Goal: Information Seeking & Learning: Learn about a topic

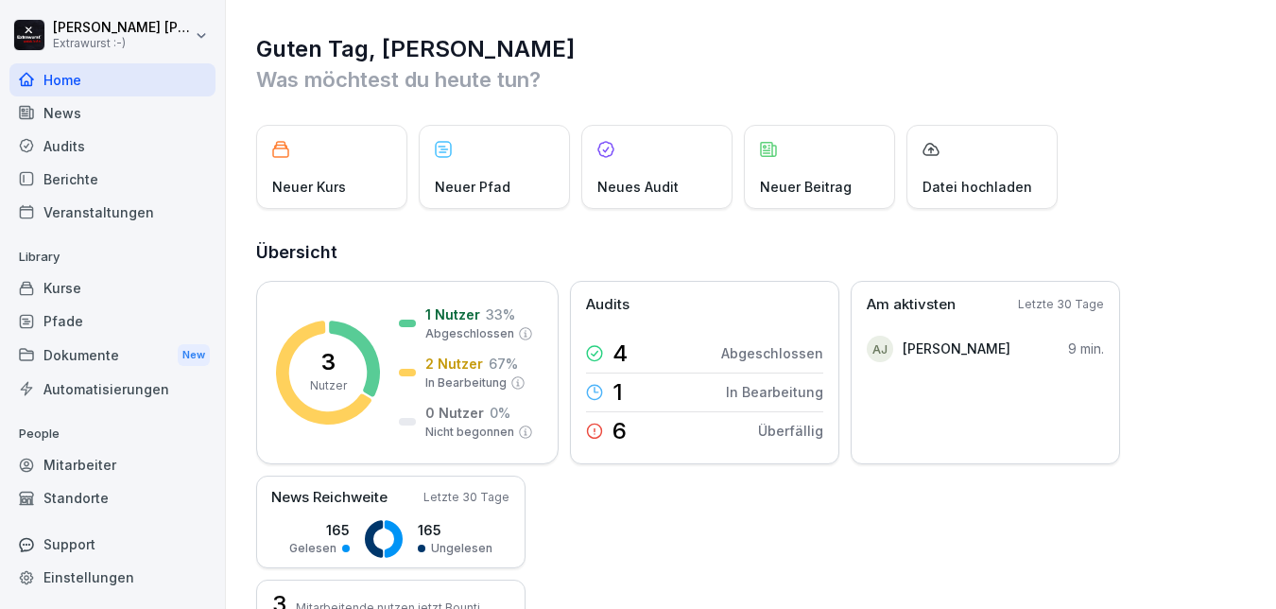
click at [87, 354] on div "Dokumente New" at bounding box center [112, 354] width 206 height 35
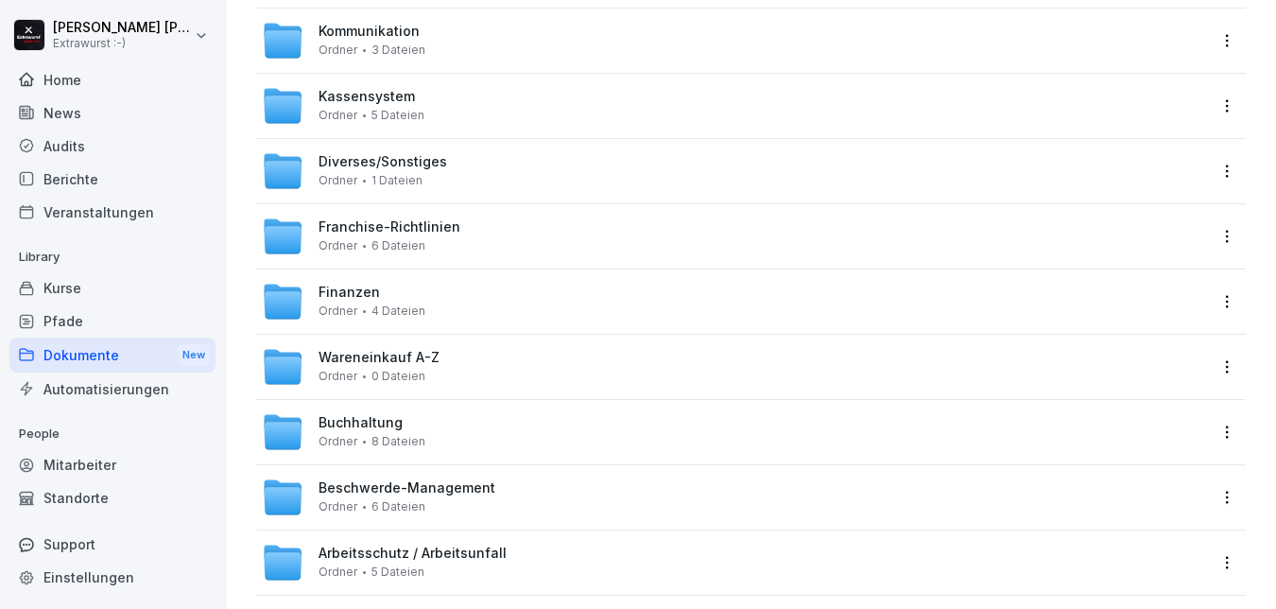
scroll to position [608, 0]
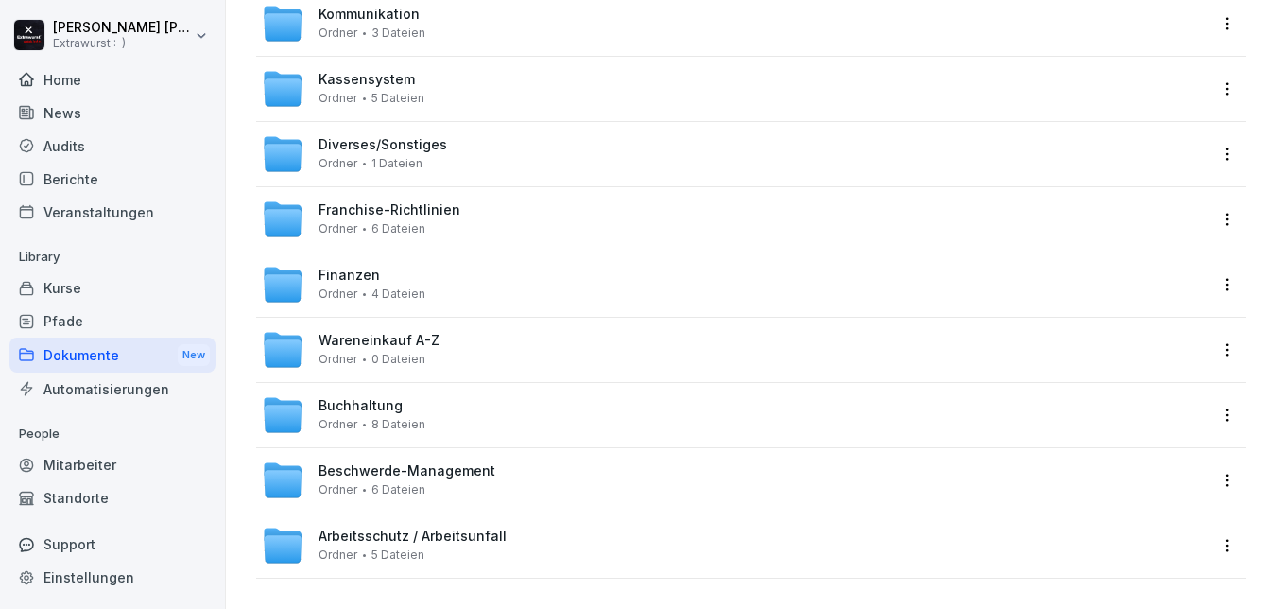
click at [436, 463] on span "Beschwerde-Management" at bounding box center [407, 471] width 177 height 16
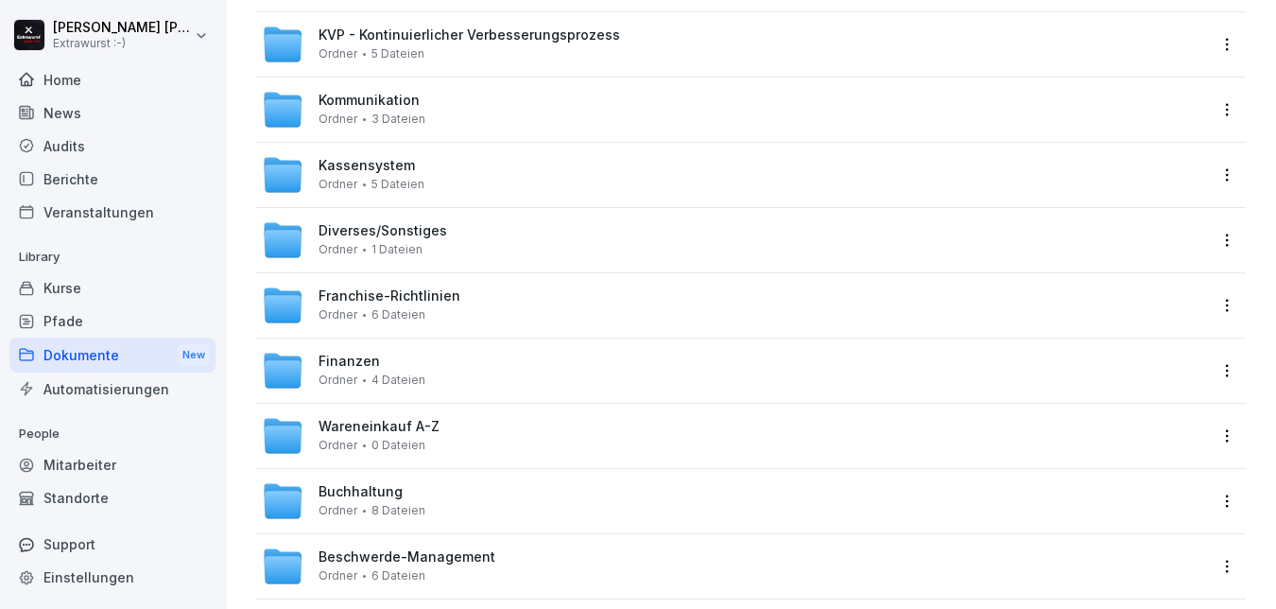
scroll to position [608, 0]
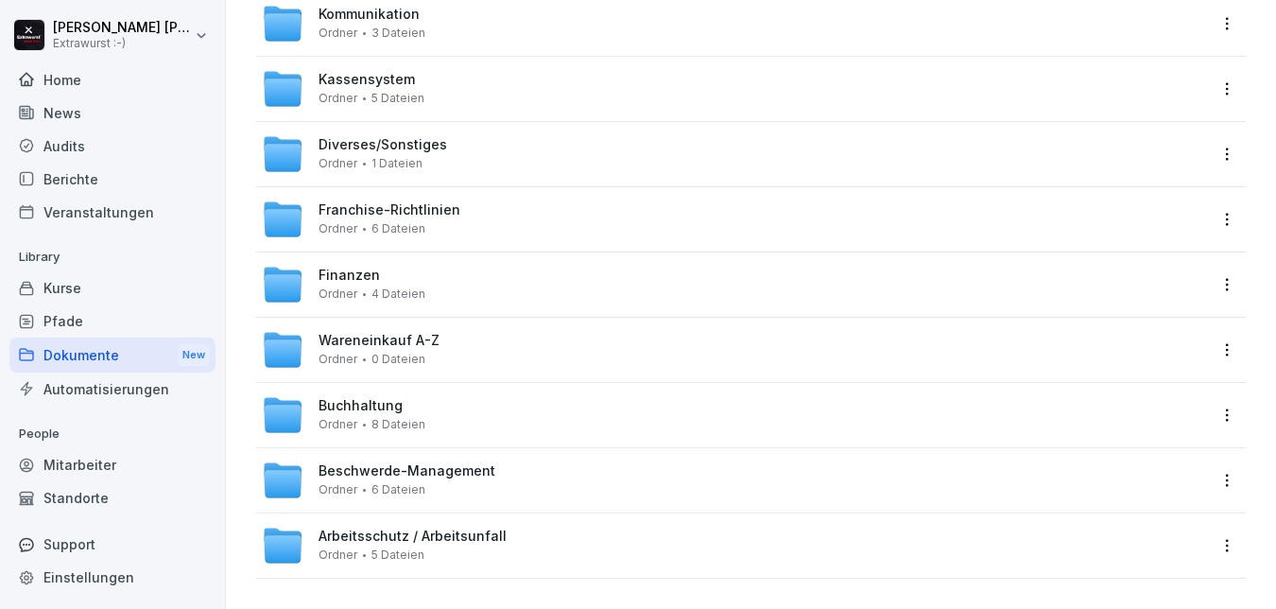
click at [370, 333] on span "Wareneinkauf A-Z" at bounding box center [379, 341] width 121 height 16
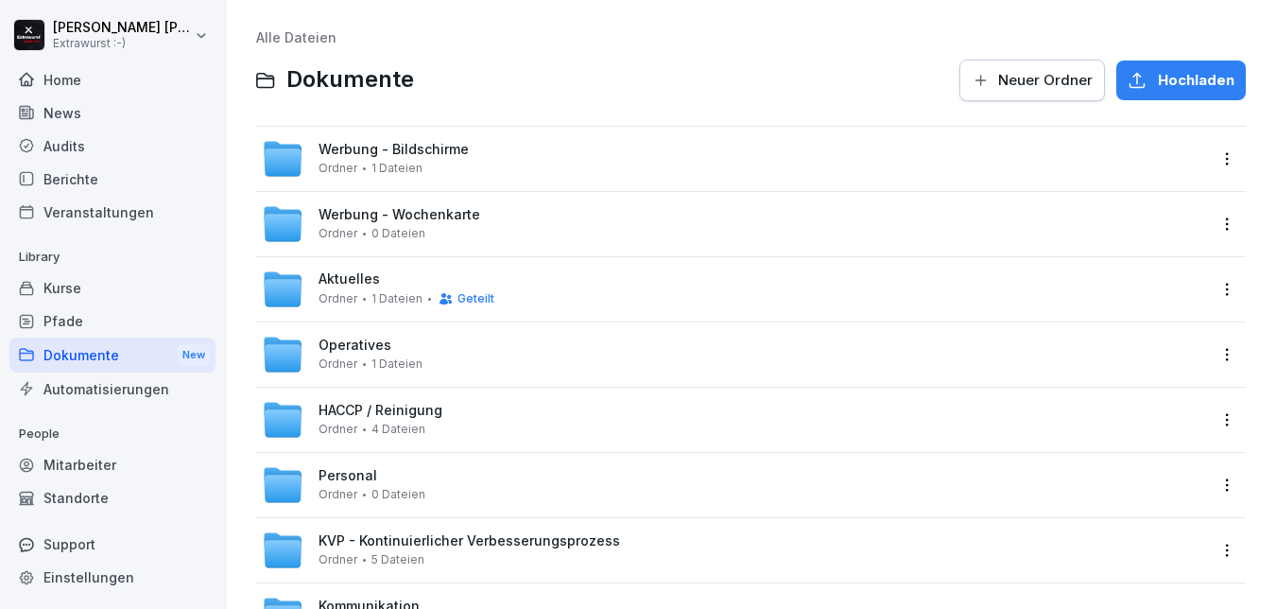
click at [381, 352] on span "Operatives" at bounding box center [355, 345] width 73 height 16
click at [394, 417] on span "HACCP / Reinigung" at bounding box center [381, 411] width 124 height 16
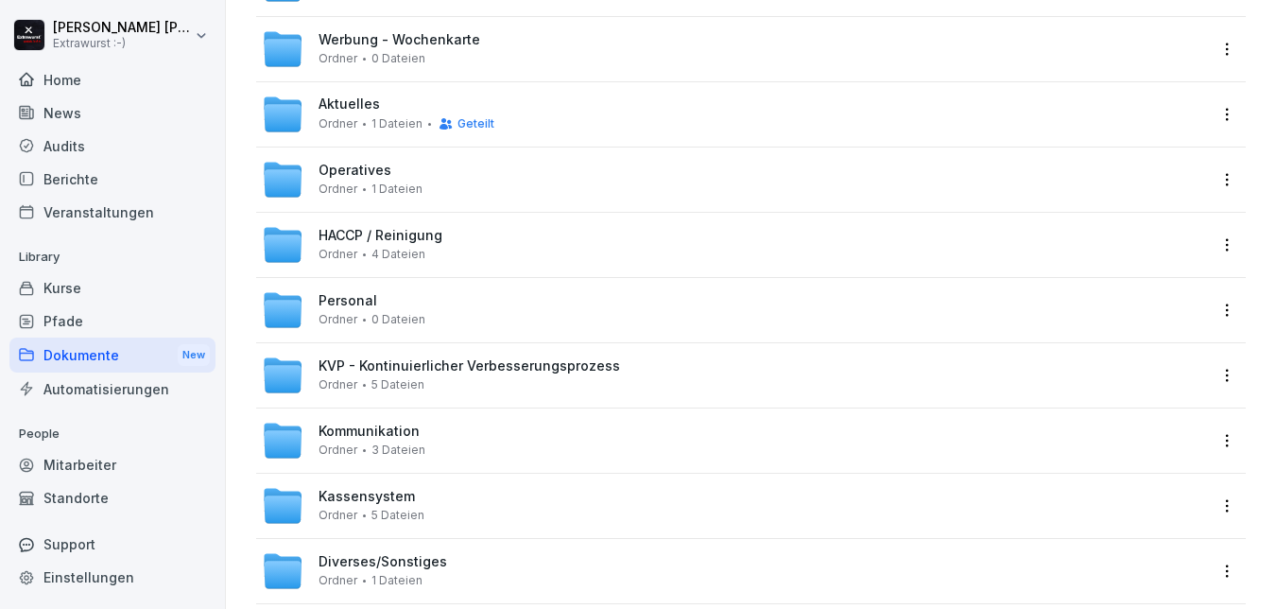
scroll to position [227, 0]
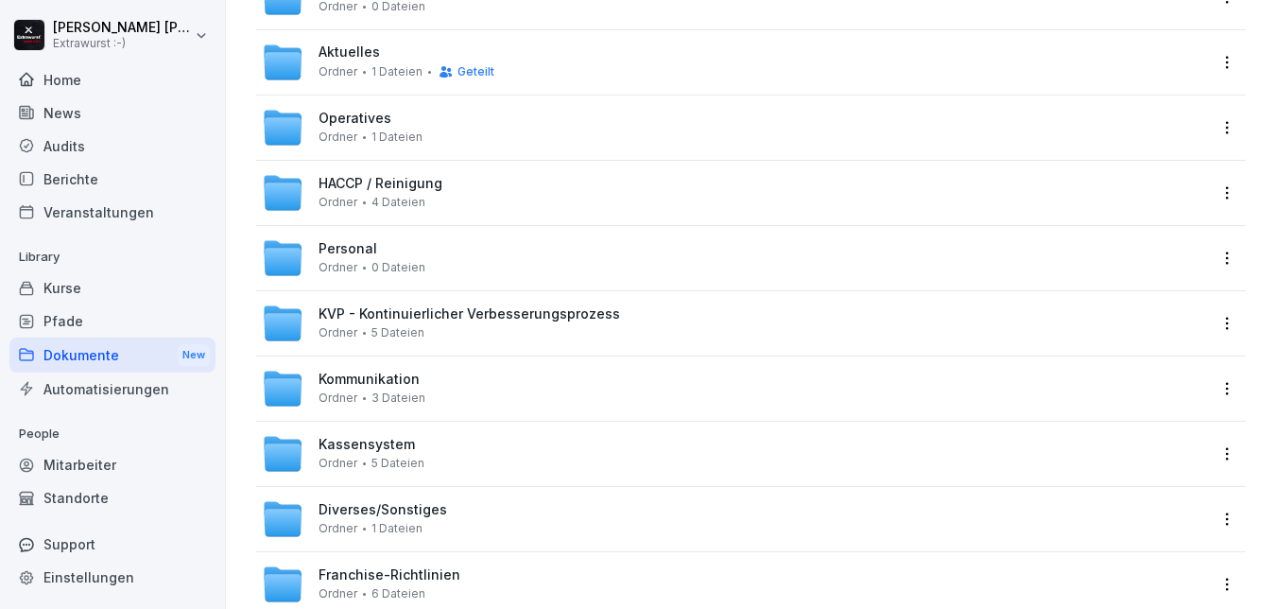
click at [422, 512] on span "Diverses/Sonstiges" at bounding box center [383, 510] width 129 height 16
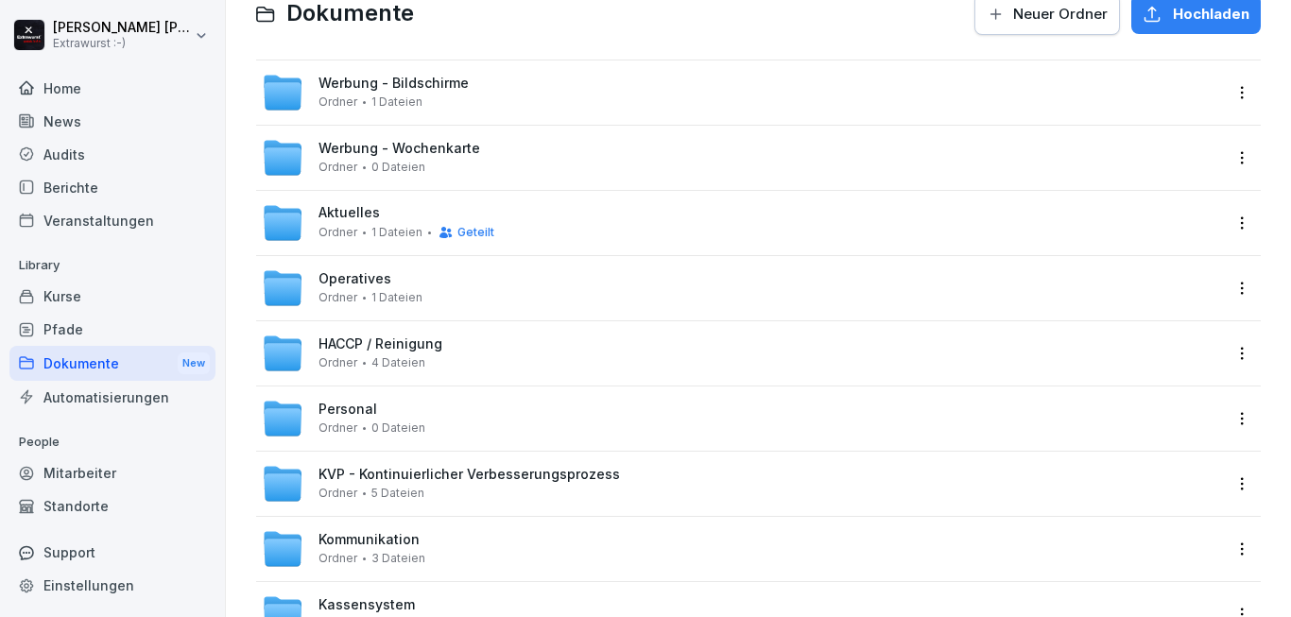
scroll to position [113, 0]
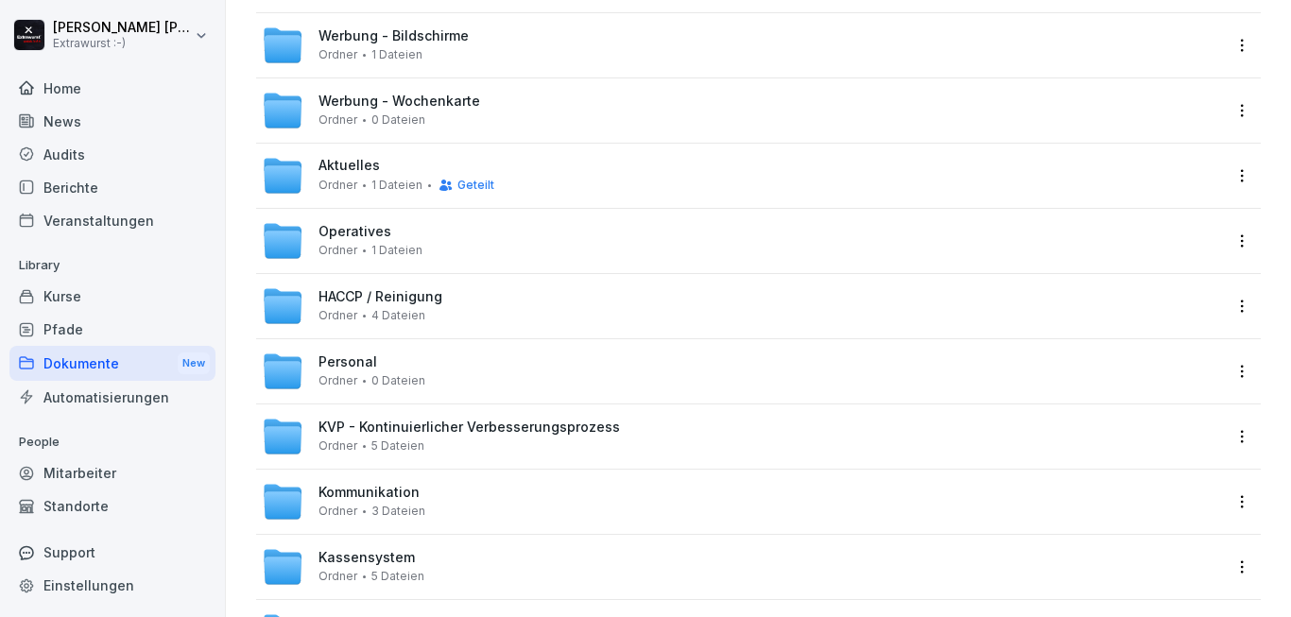
click at [412, 504] on div "Kommunikation Ordner 3 Dateien" at bounding box center [372, 501] width 107 height 33
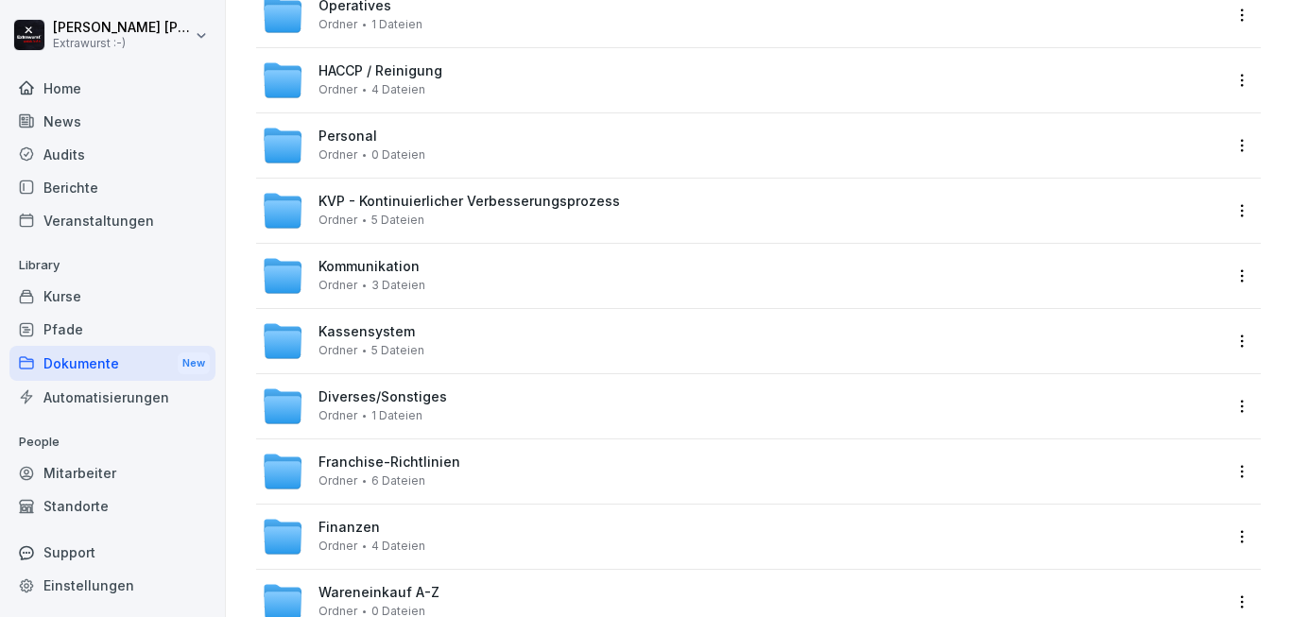
scroll to position [340, 0]
click at [399, 468] on span "Franchise-Richtlinien" at bounding box center [390, 462] width 142 height 16
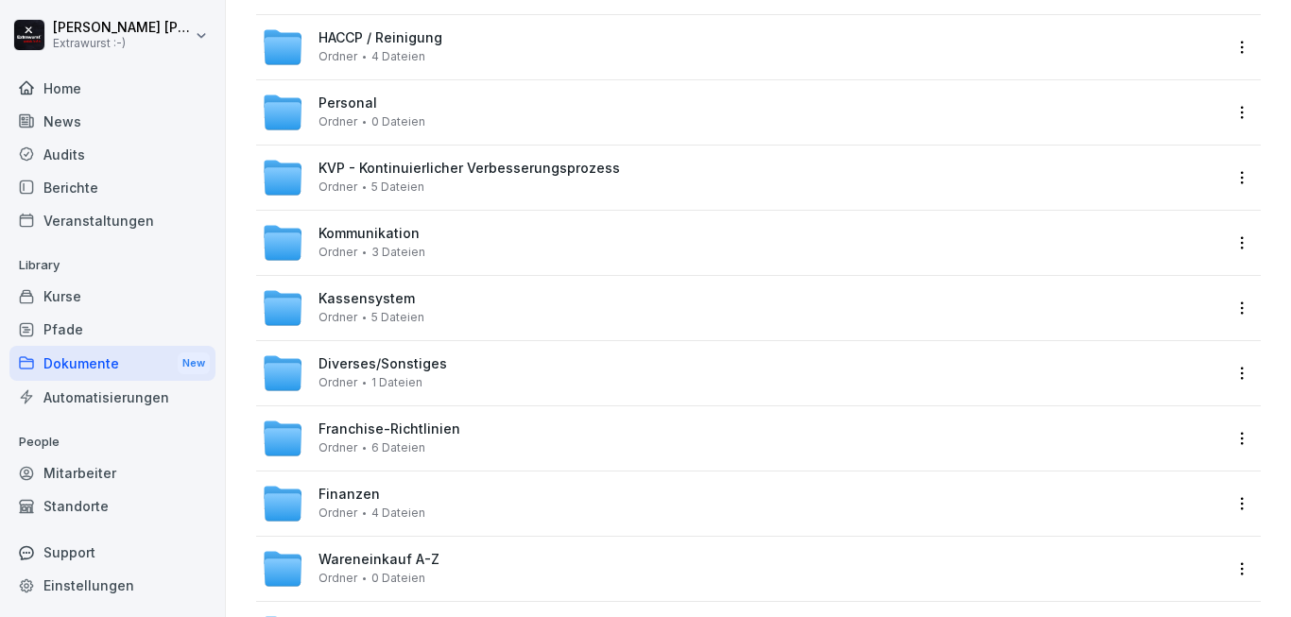
scroll to position [259, 0]
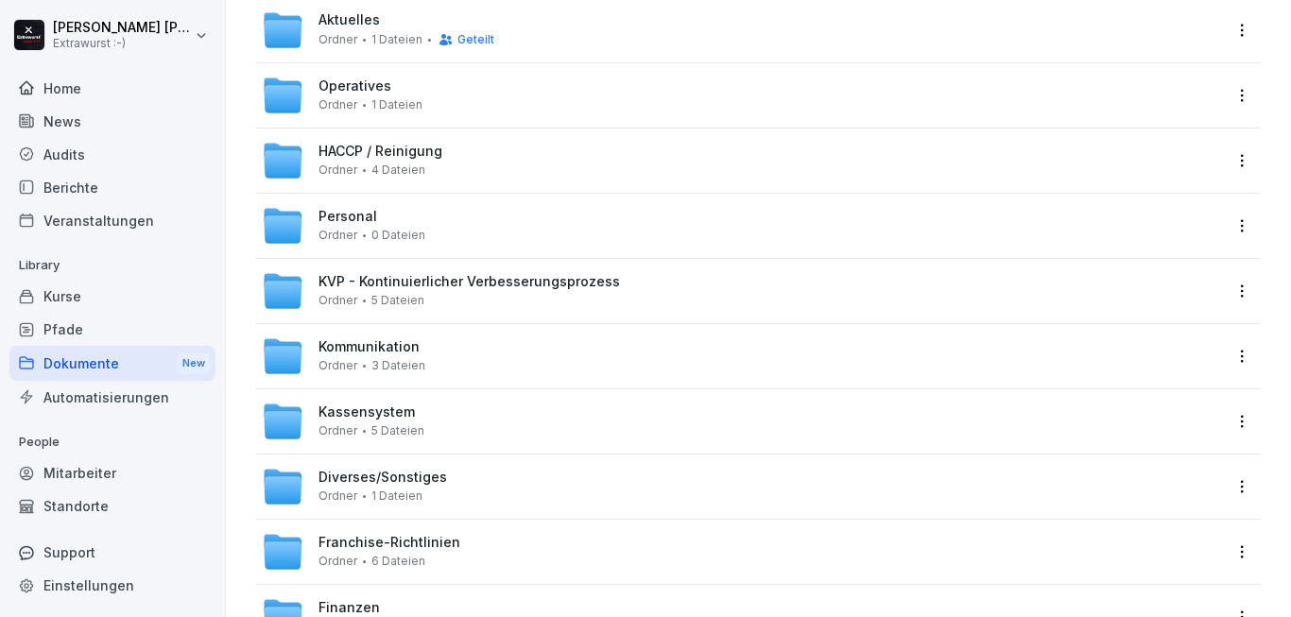
click at [386, 159] on span "HACCP / Reinigung" at bounding box center [381, 152] width 124 height 16
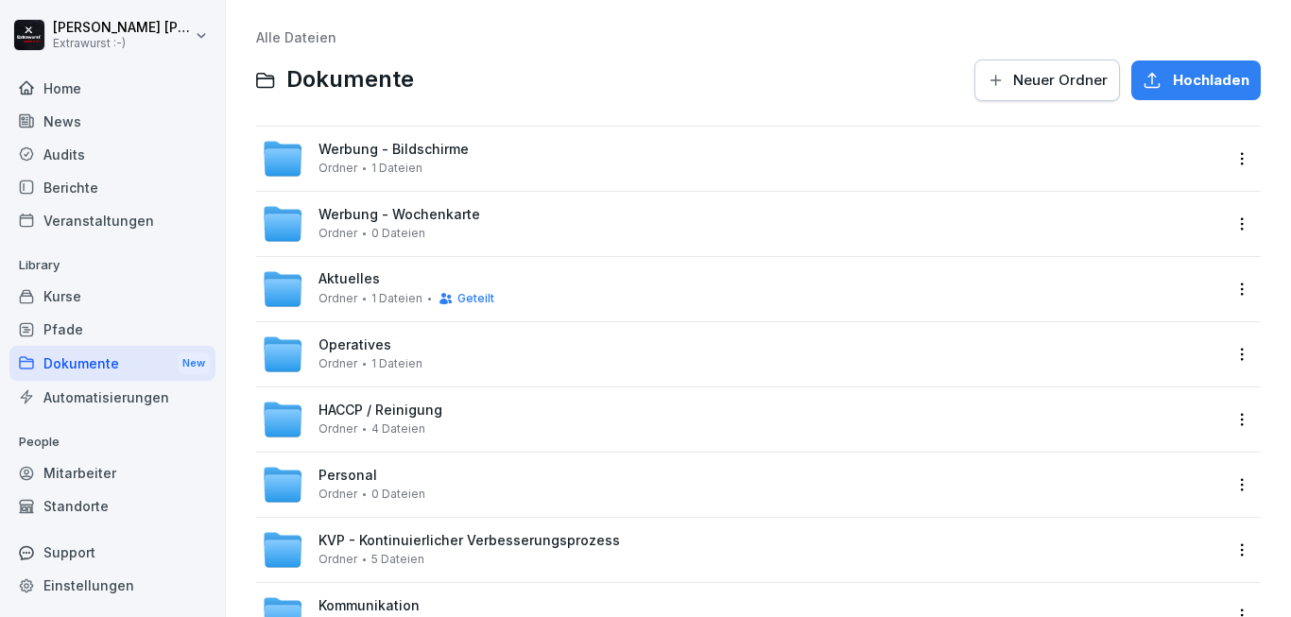
click at [367, 284] on span "Aktuelles" at bounding box center [349, 279] width 61 height 16
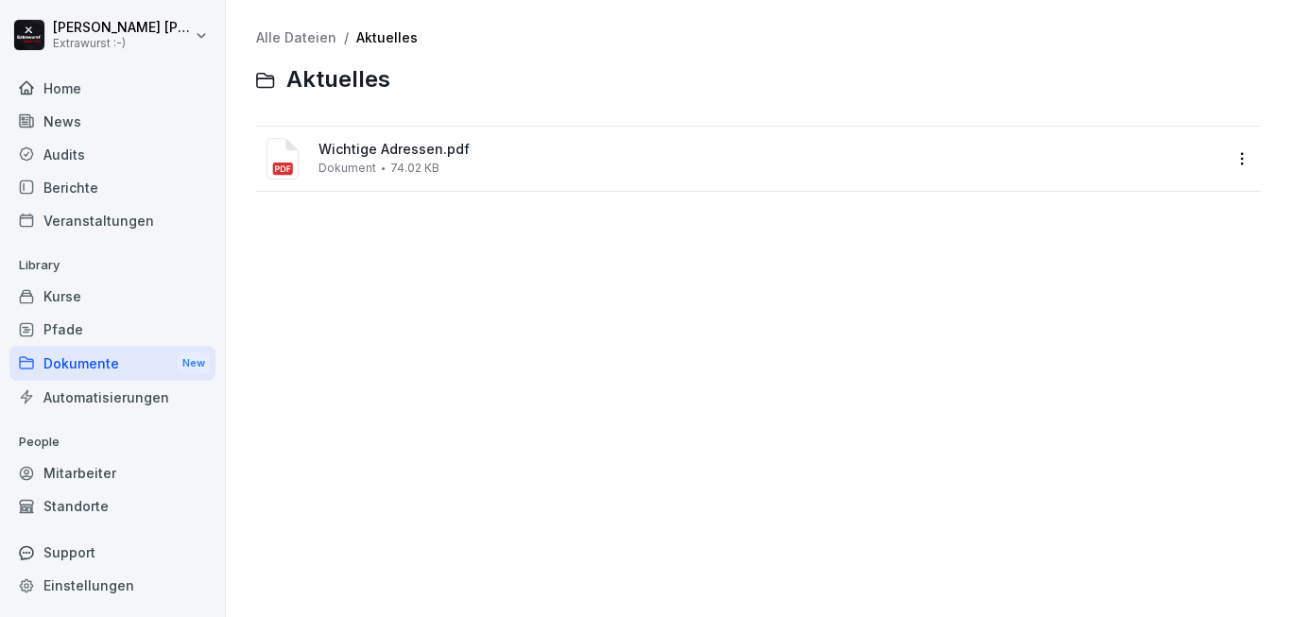
click at [341, 154] on span "Wichtige Adressen.pdf" at bounding box center [770, 150] width 903 height 16
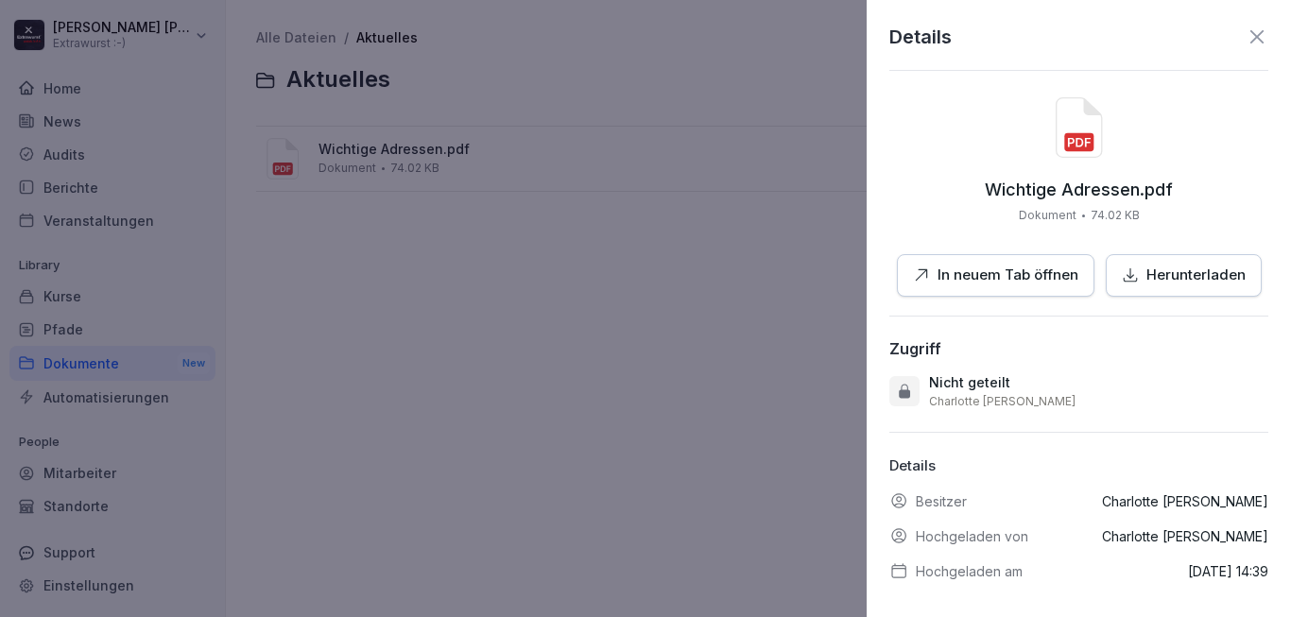
click at [1001, 273] on p "In neuem Tab öffnen" at bounding box center [1008, 276] width 141 height 22
click at [1246, 42] on icon at bounding box center [1257, 37] width 23 height 23
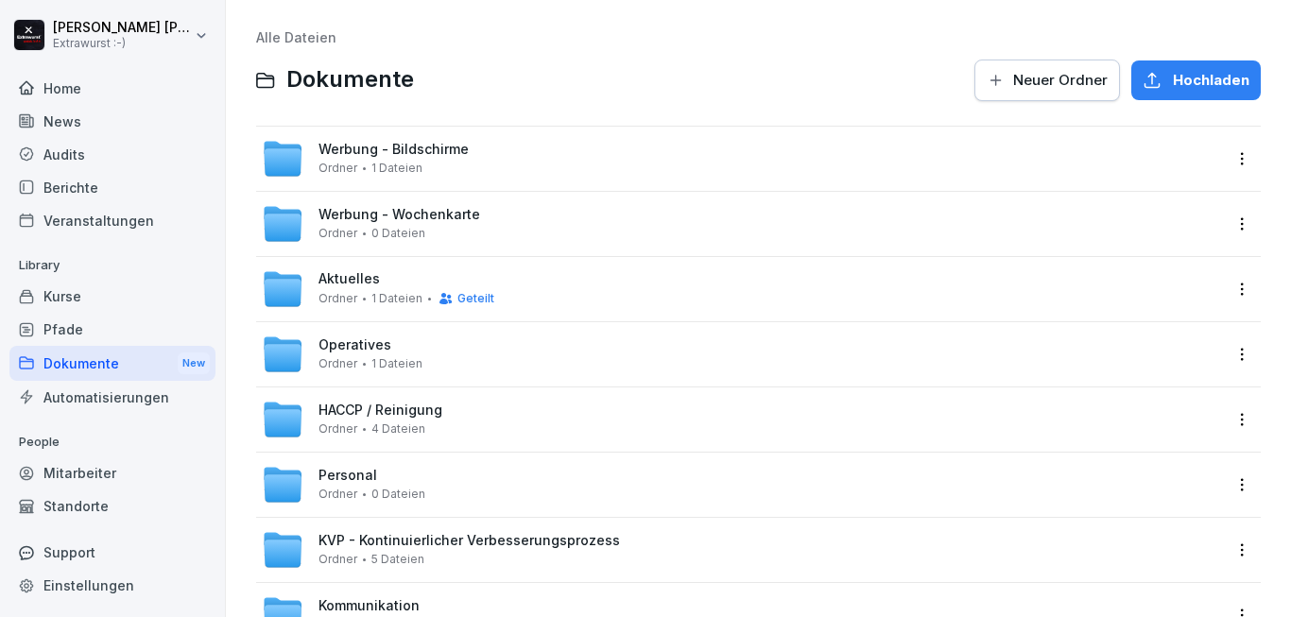
click at [346, 346] on span "Operatives" at bounding box center [355, 345] width 73 height 16
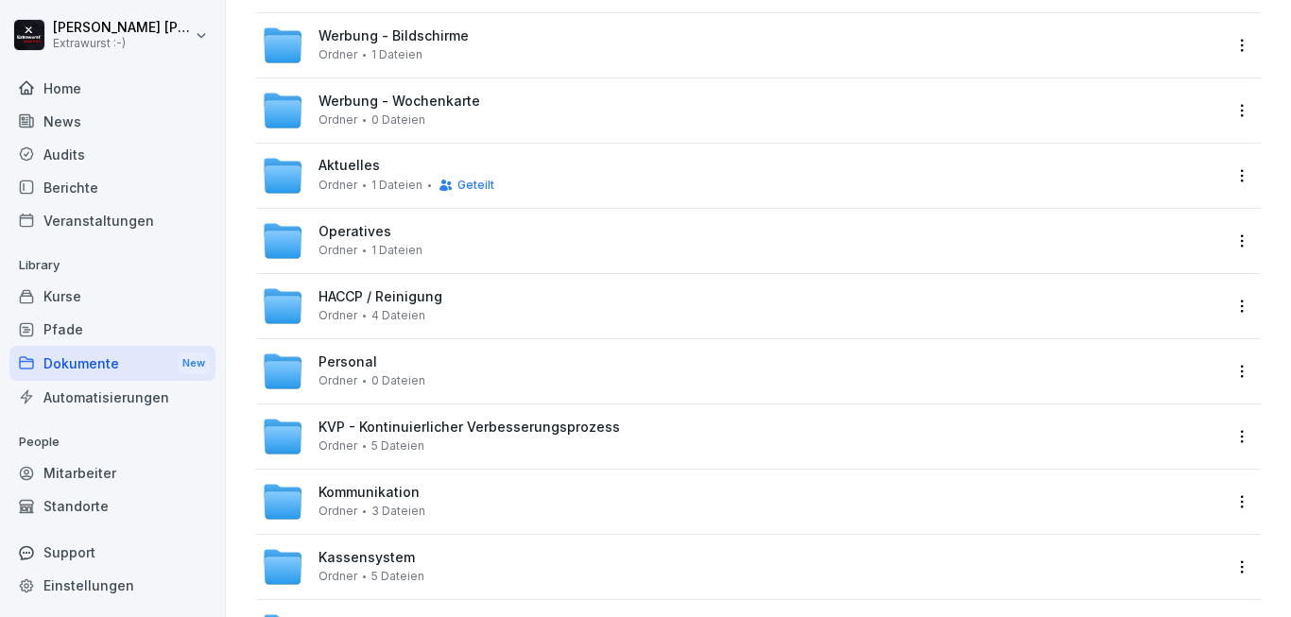
click at [397, 428] on span "KVP - Kontinuierlicher Verbesserungsprozess" at bounding box center [470, 428] width 302 height 16
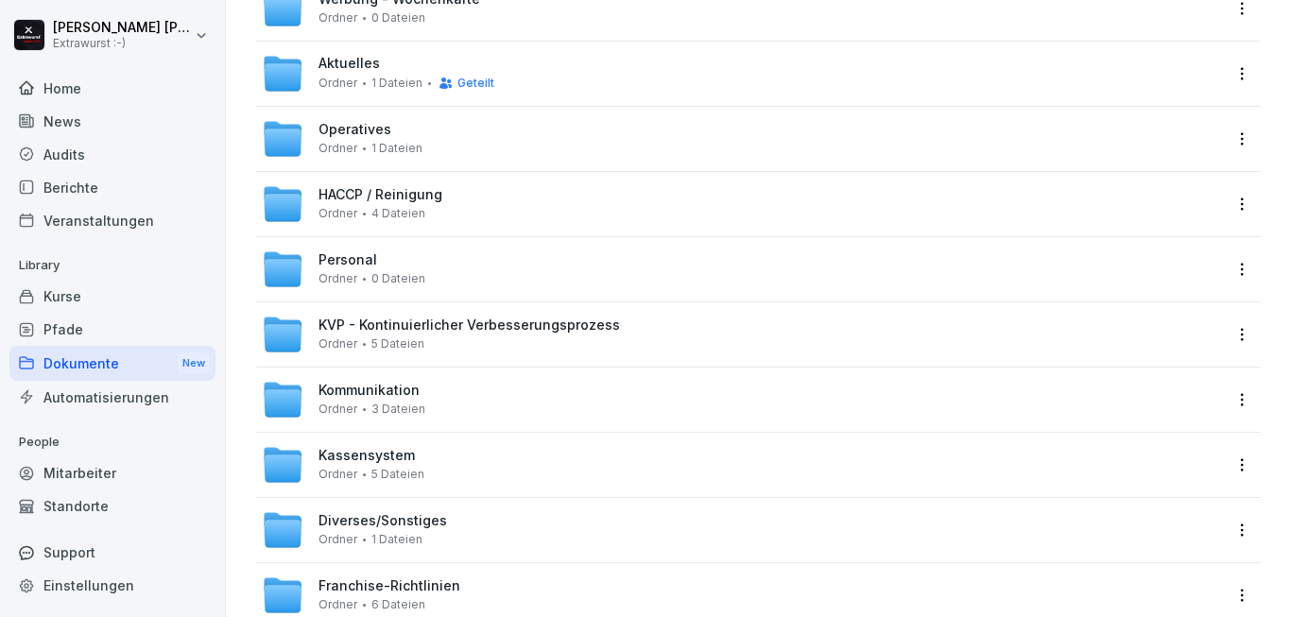
scroll to position [227, 0]
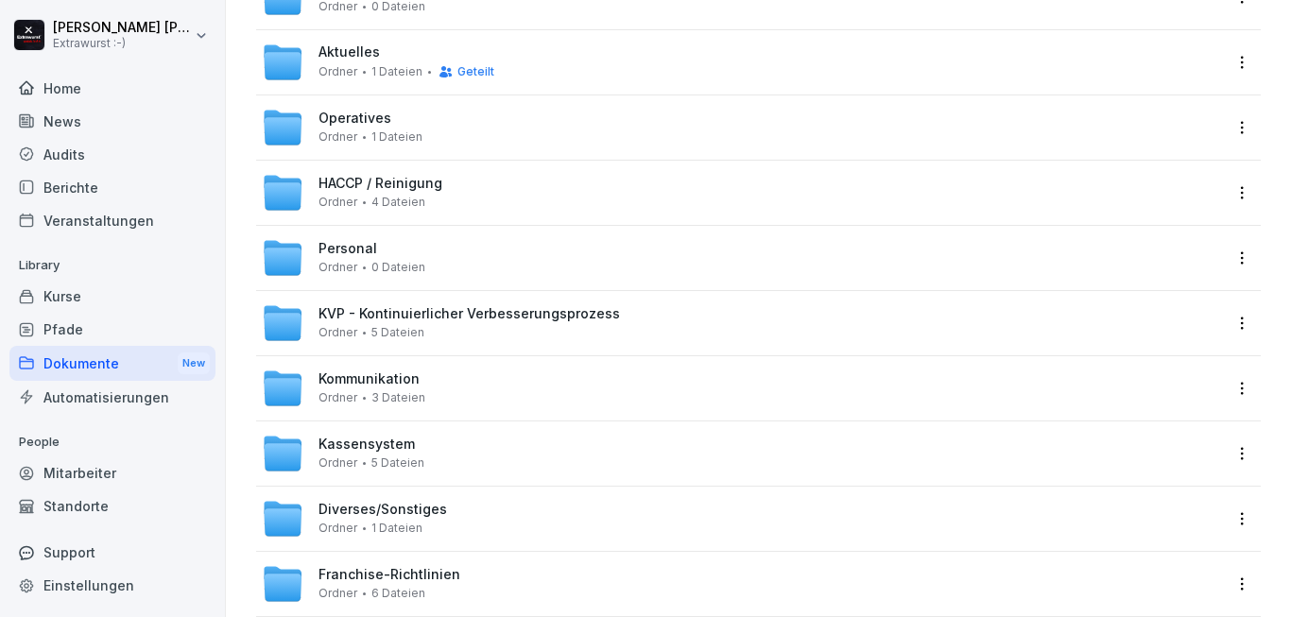
click at [383, 374] on span "Kommunikation" at bounding box center [369, 379] width 101 height 16
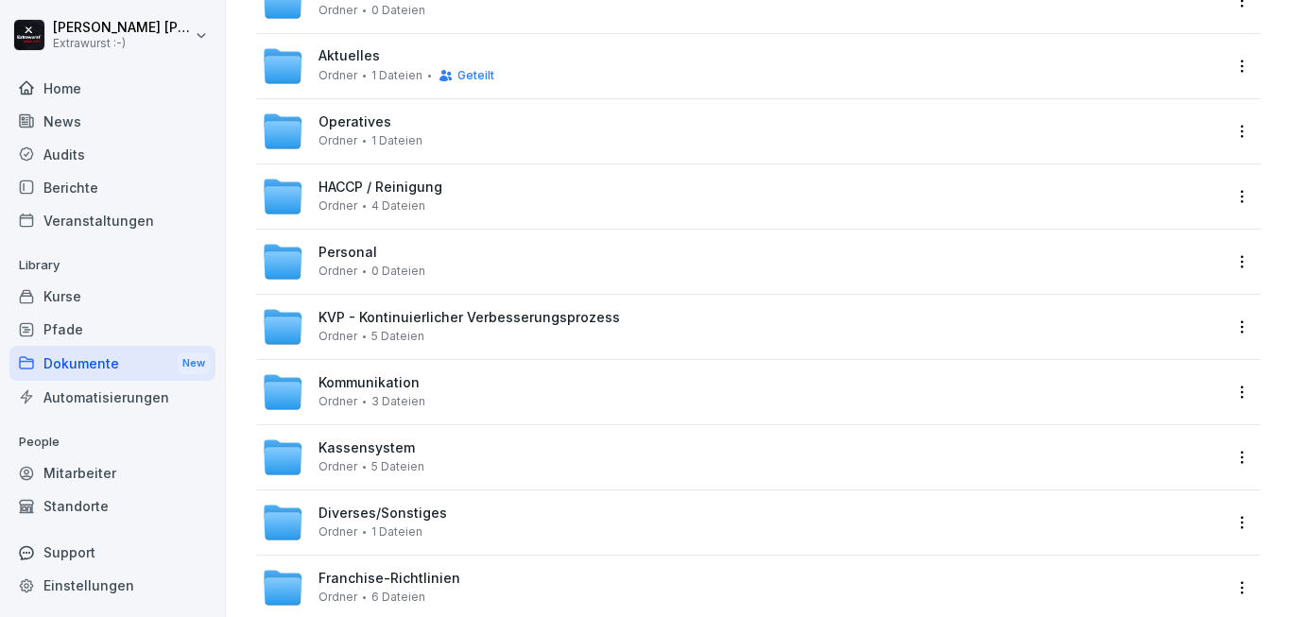
scroll to position [227, 0]
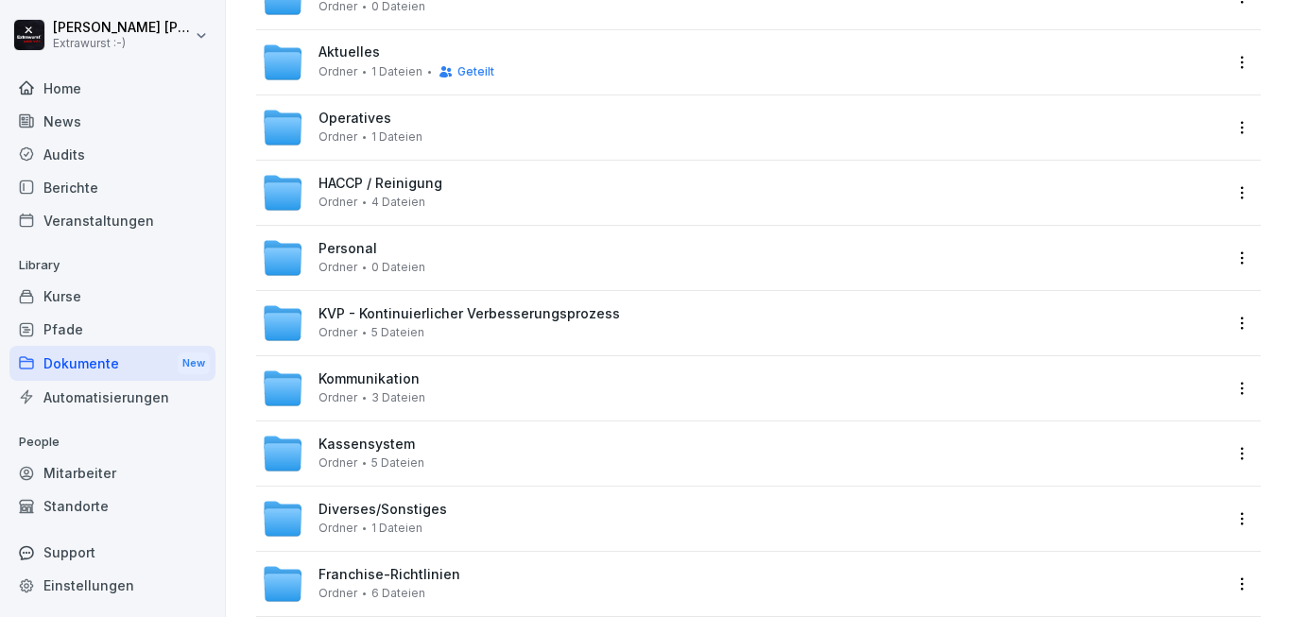
click at [360, 447] on span "Kassensystem" at bounding box center [367, 445] width 96 height 16
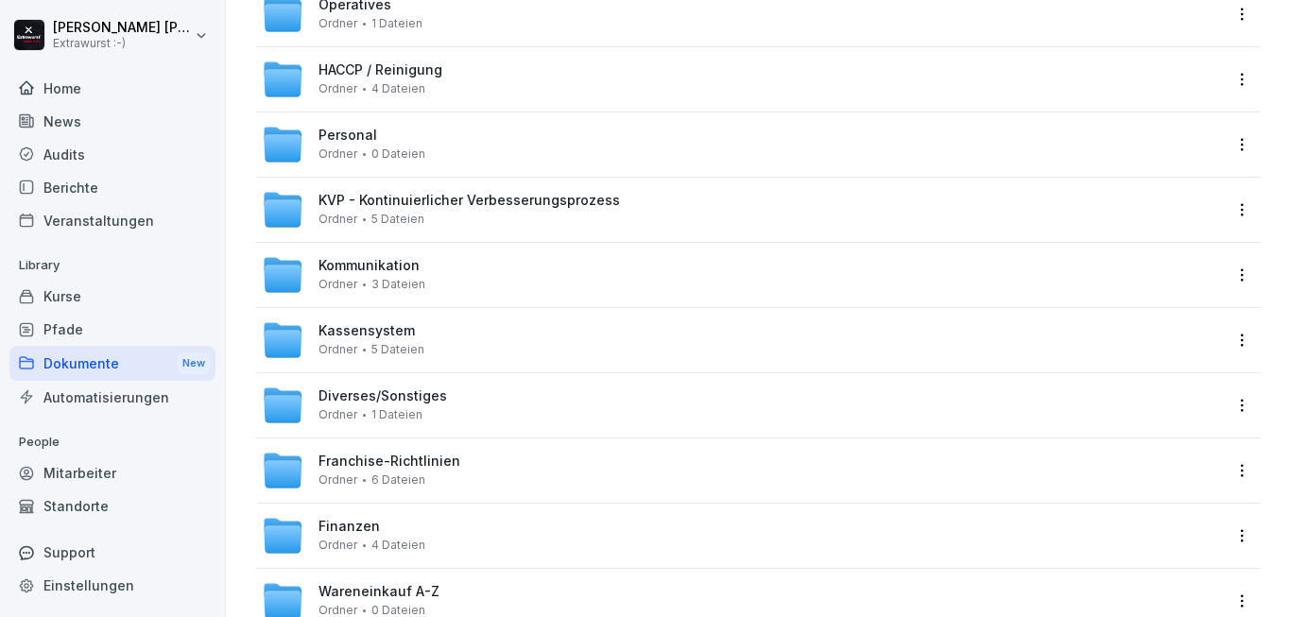
click at [355, 463] on span "Franchise-Richtlinien" at bounding box center [390, 462] width 142 height 16
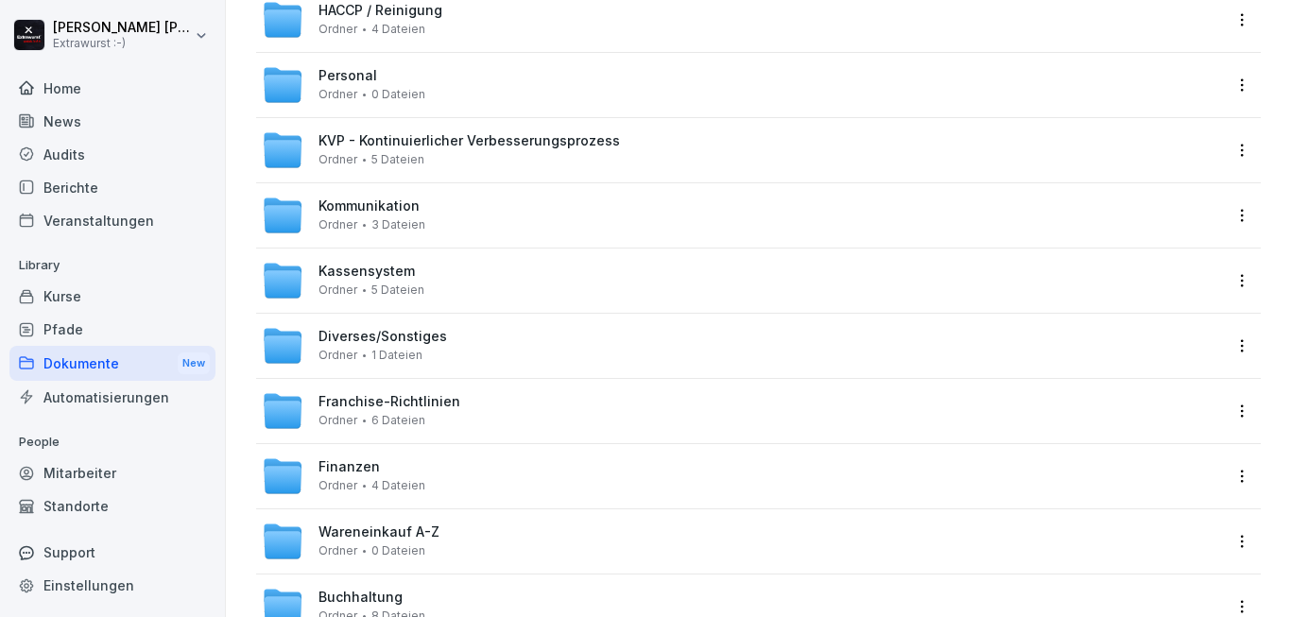
scroll to position [454, 0]
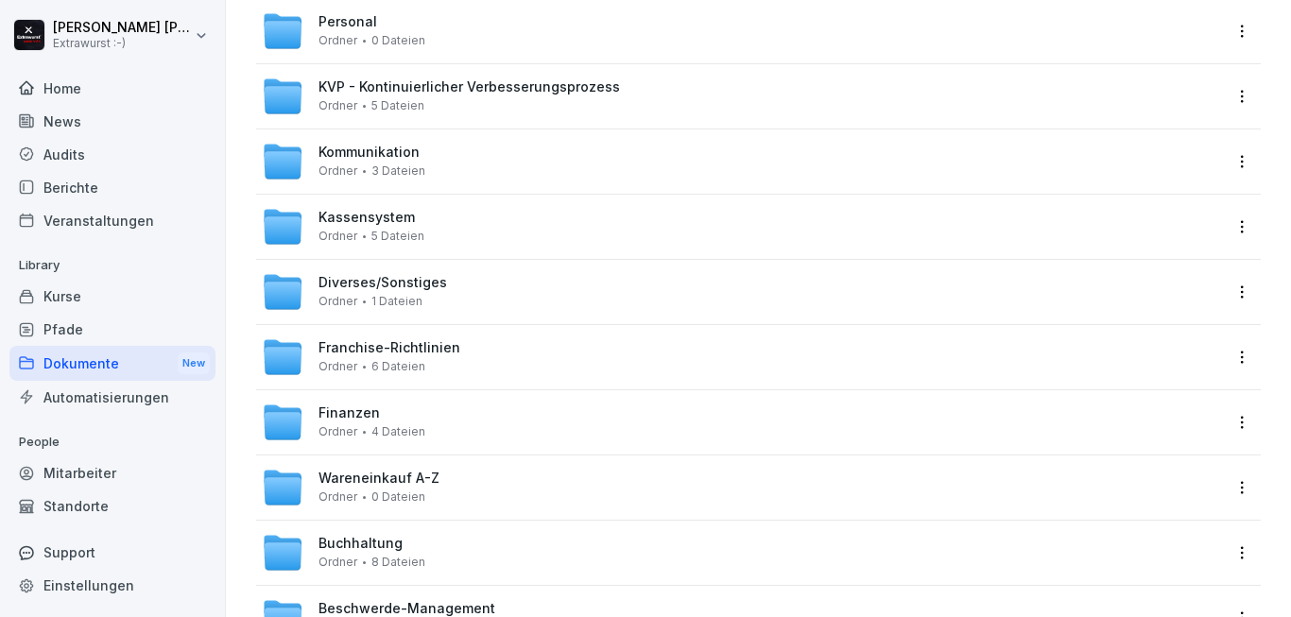
click at [359, 484] on span "Wareneinkauf A-Z" at bounding box center [379, 479] width 121 height 16
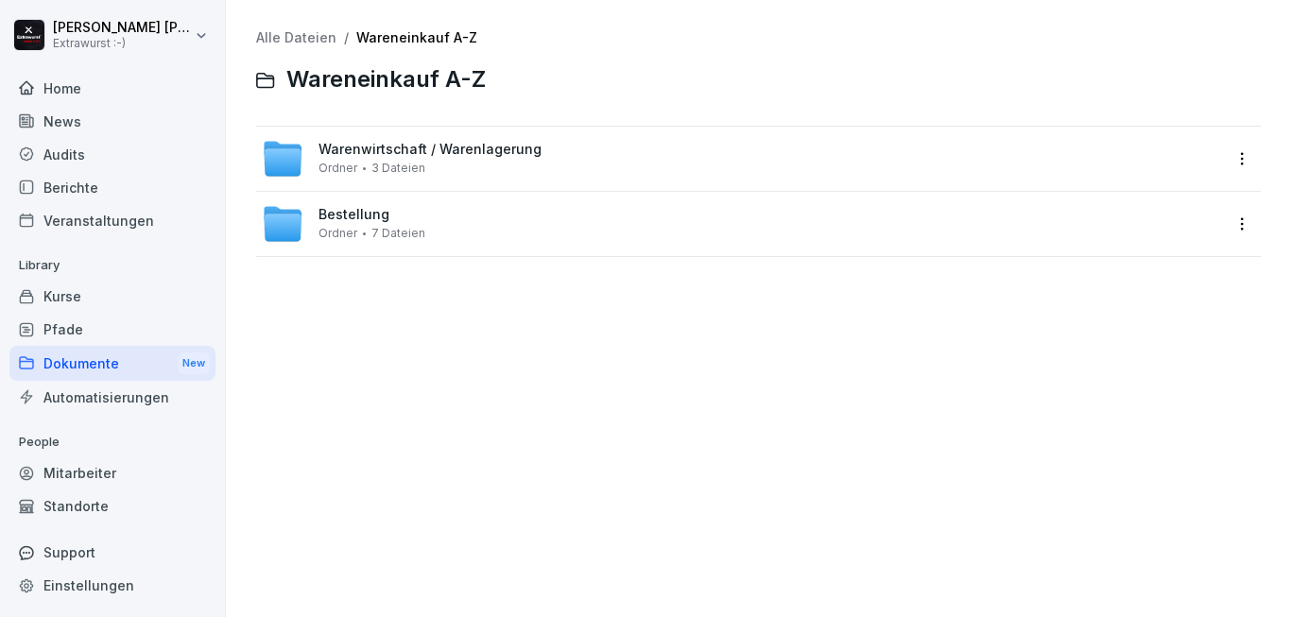
click at [351, 156] on span "Warenwirtschaft / Warenlagerung" at bounding box center [430, 150] width 223 height 16
click at [358, 213] on span "Bestellung" at bounding box center [354, 215] width 71 height 16
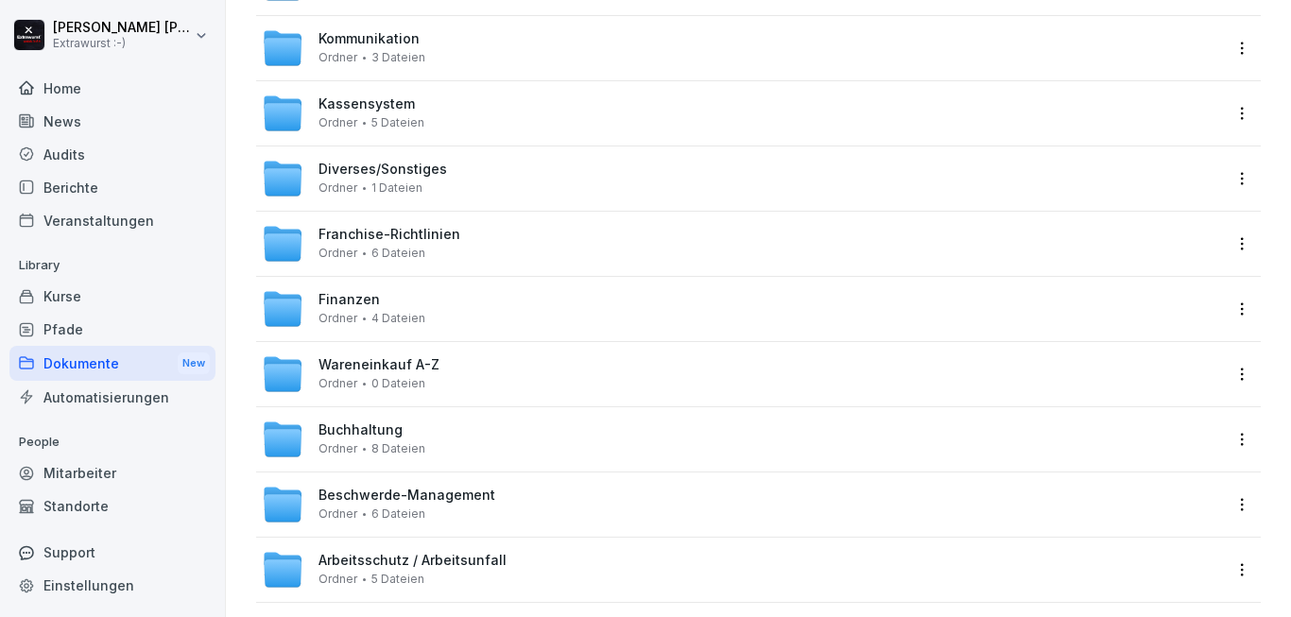
scroll to position [599, 0]
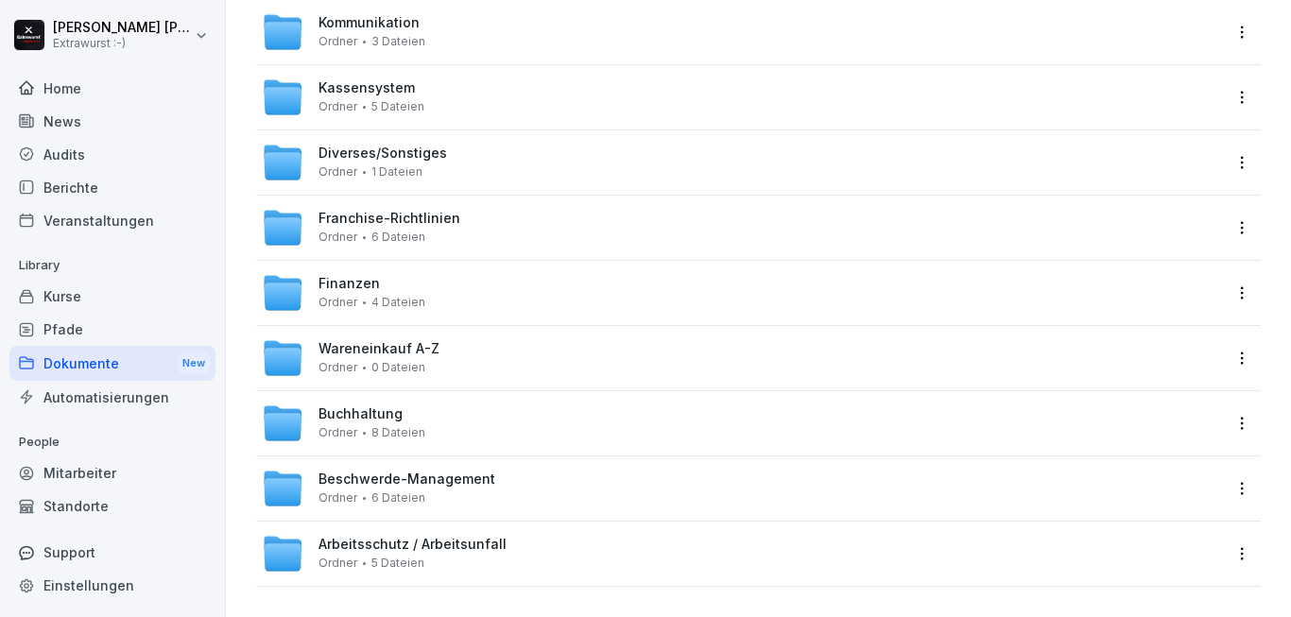
click at [379, 472] on span "Beschwerde-Management" at bounding box center [407, 480] width 177 height 16
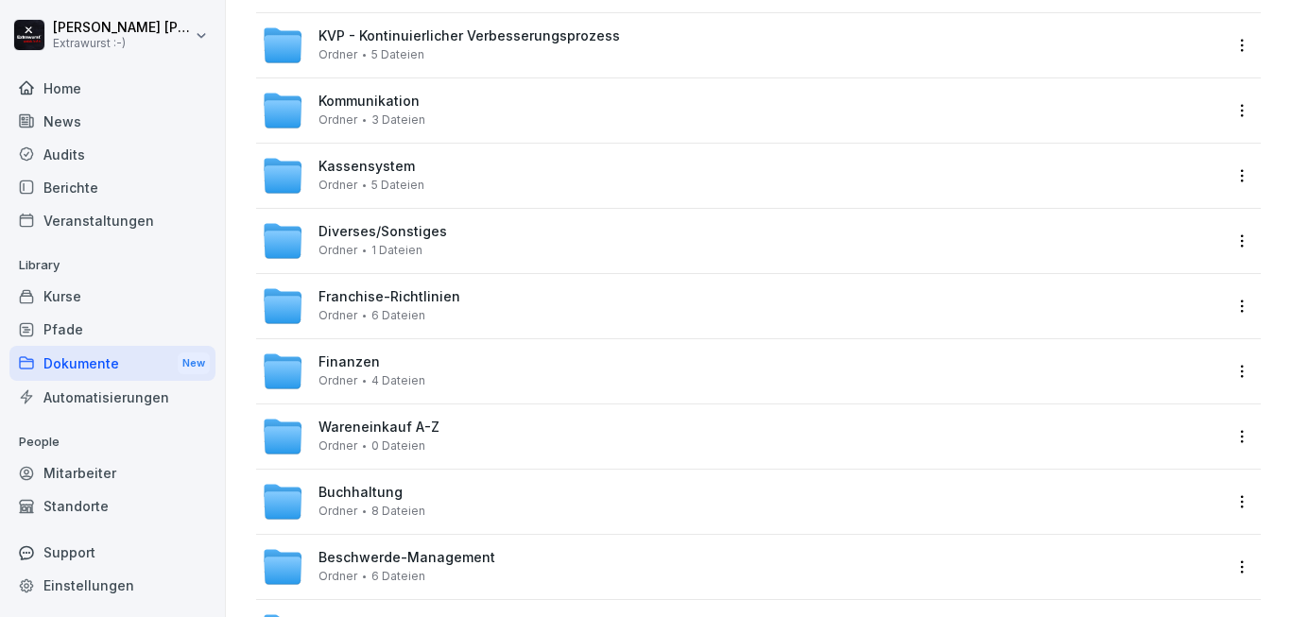
scroll to position [599, 0]
